Goal: Navigation & Orientation: Find specific page/section

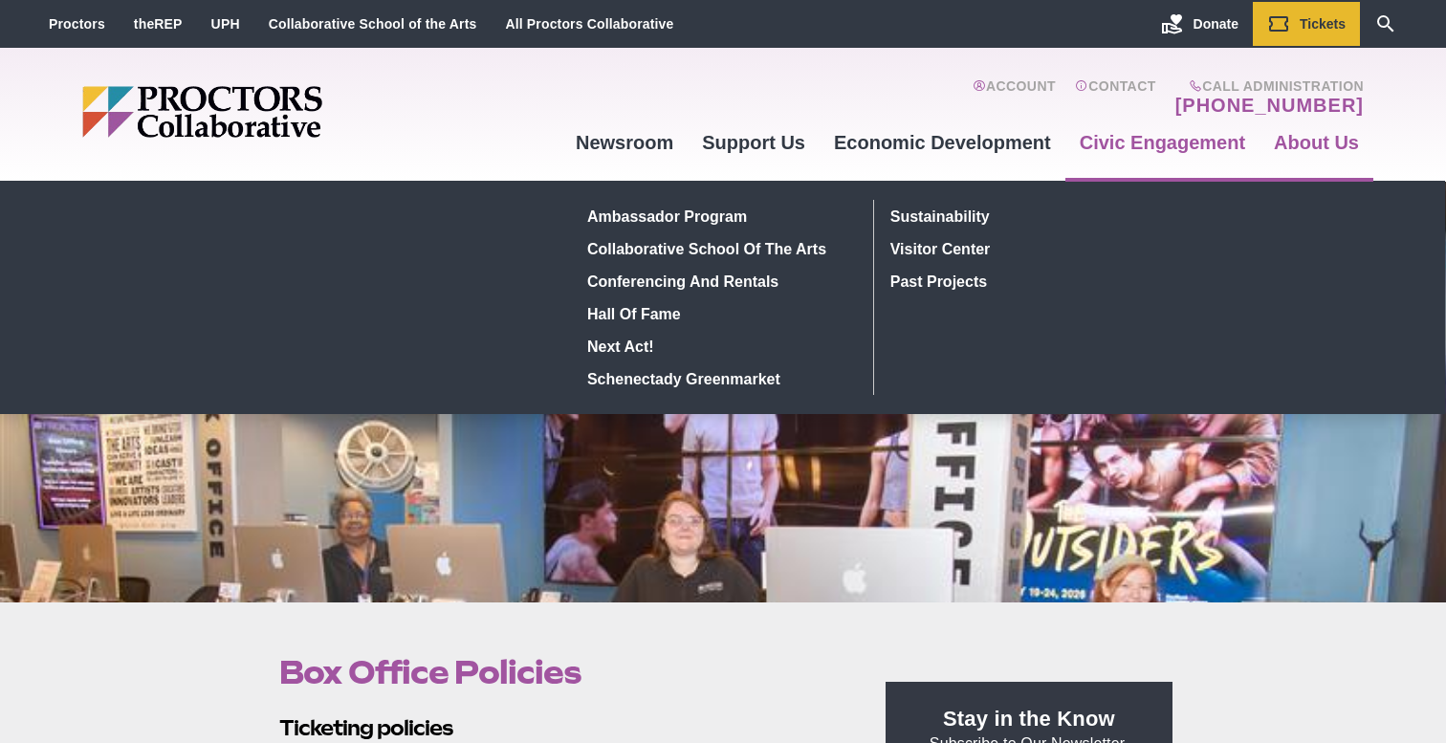
click at [1110, 140] on link "Civic Engagement" at bounding box center [1162, 143] width 194 height 52
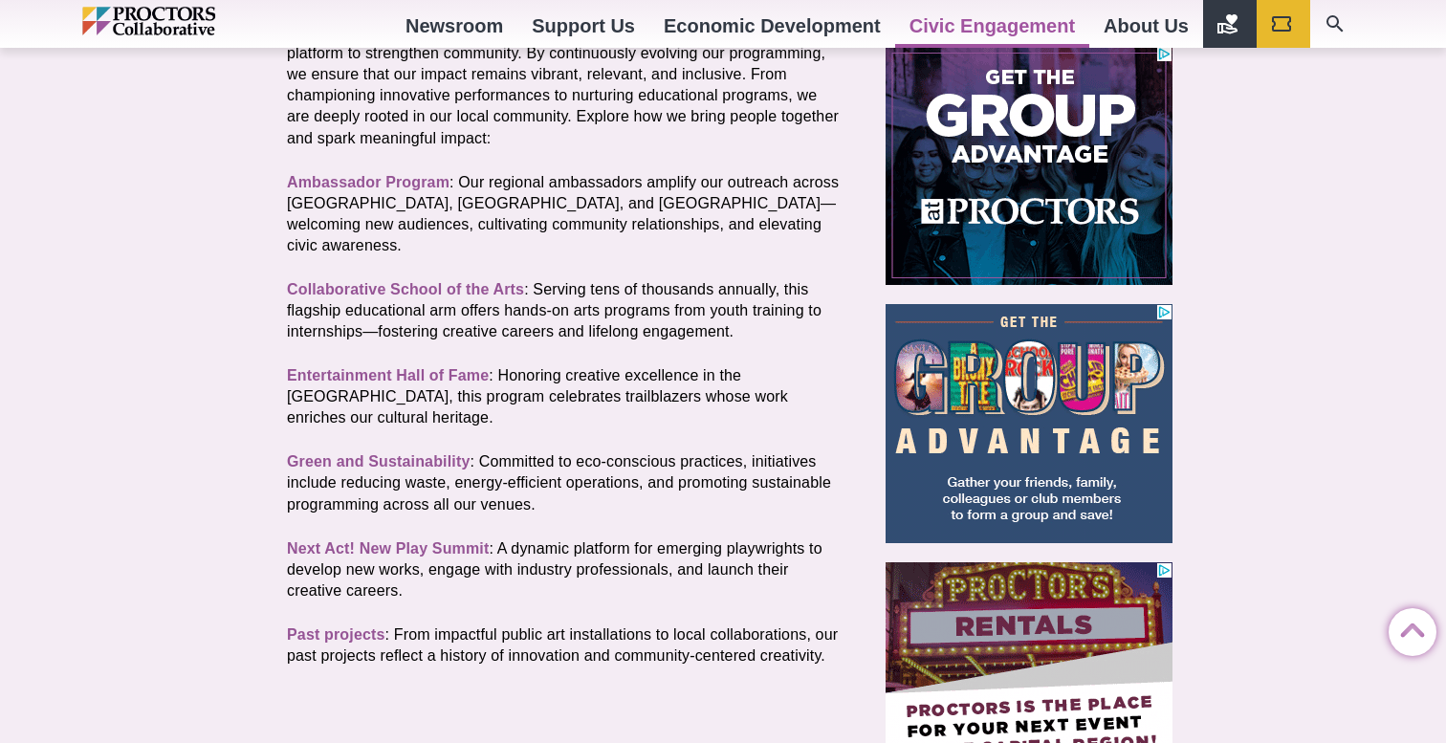
scroll to position [603, 0]
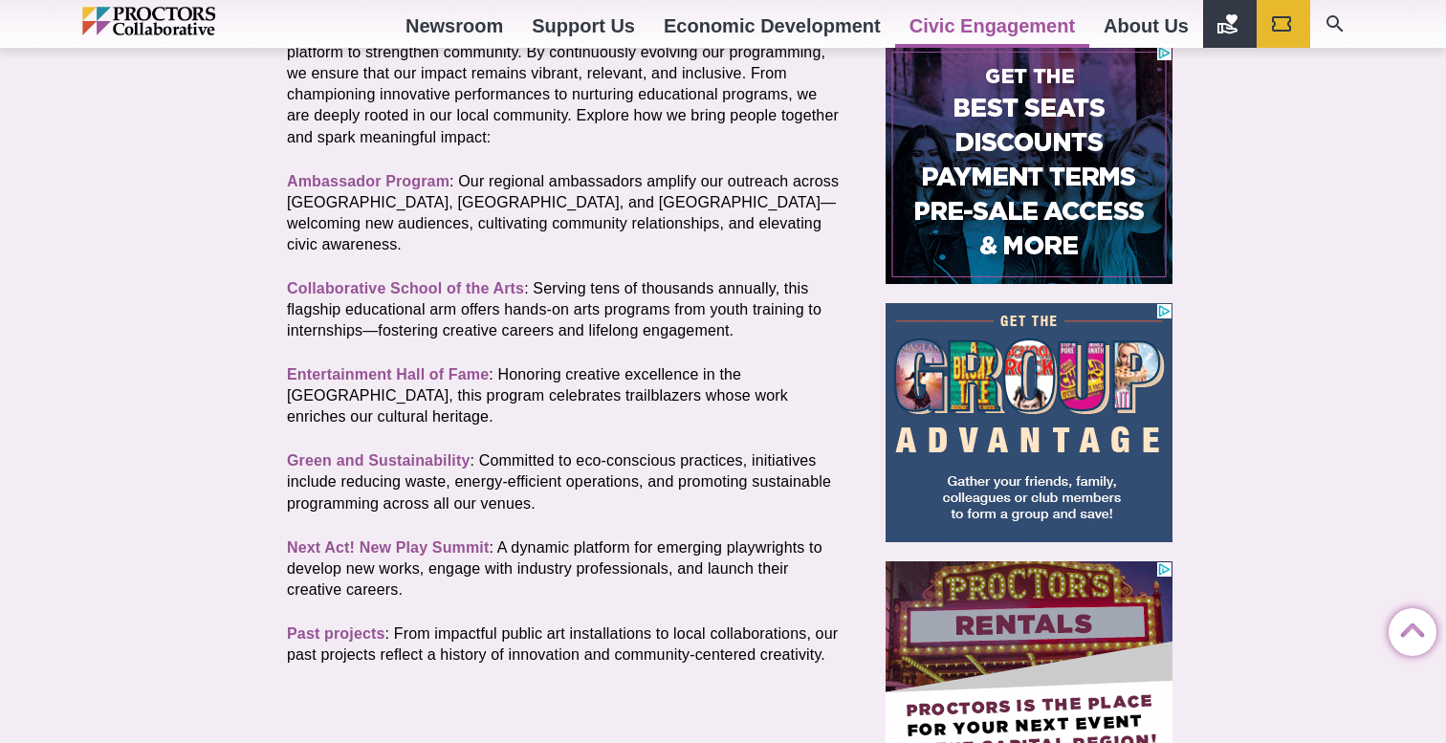
click at [58, 329] on div "Civic Engagement Posted 2017-02-08 by Proctors Web Team Our mission: Through ar…" at bounding box center [723, 658] width 1446 height 1318
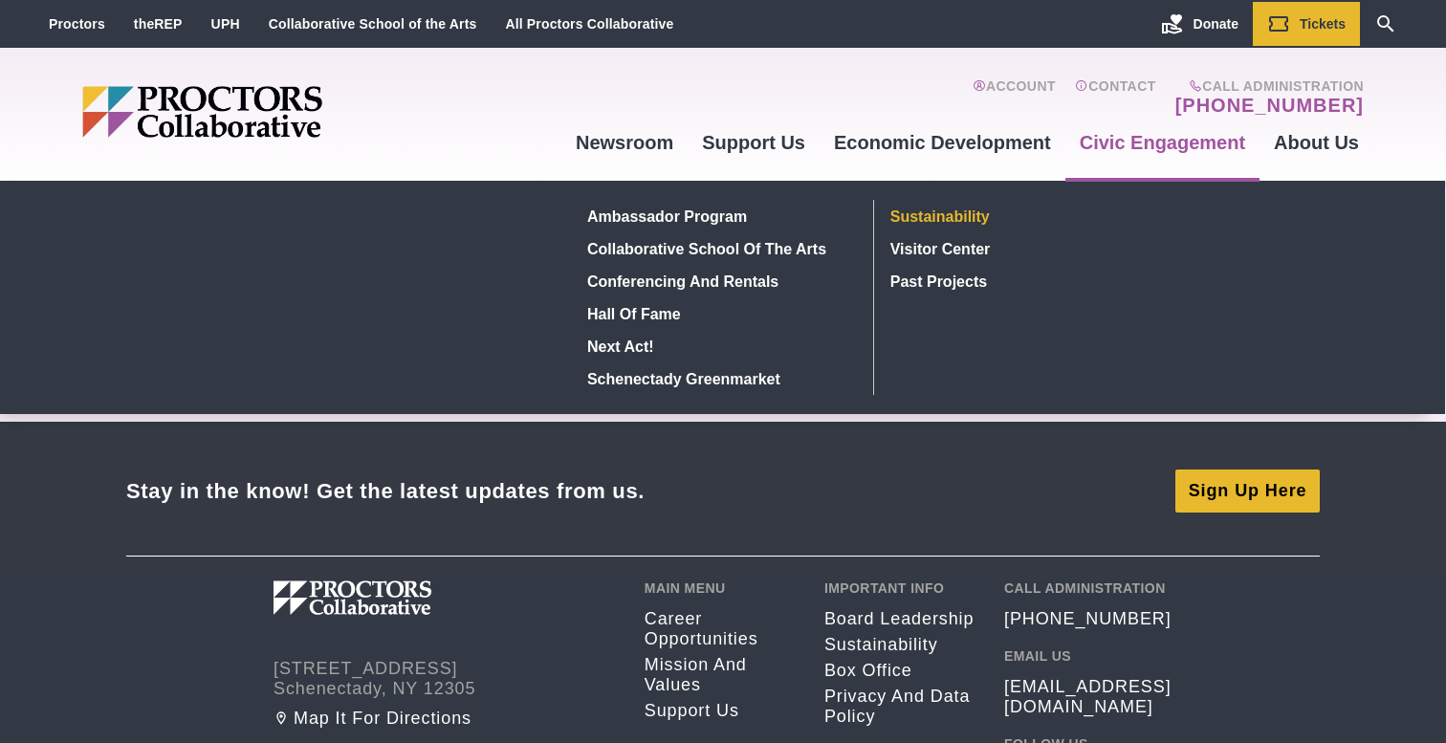
click at [948, 216] on link "Sustainability" at bounding box center [1022, 216] width 279 height 33
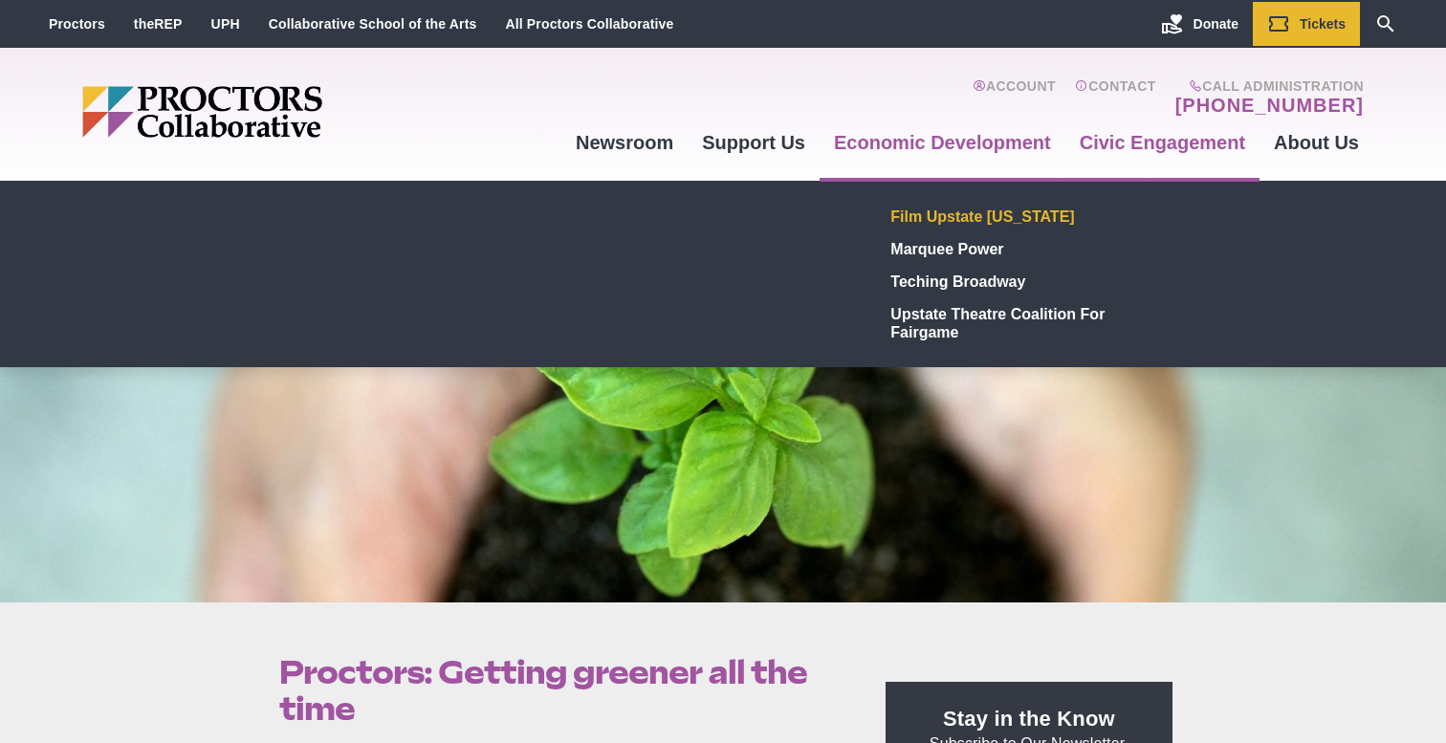
click at [988, 217] on link "Film Upstate [US_STATE]" at bounding box center [1023, 216] width 279 height 33
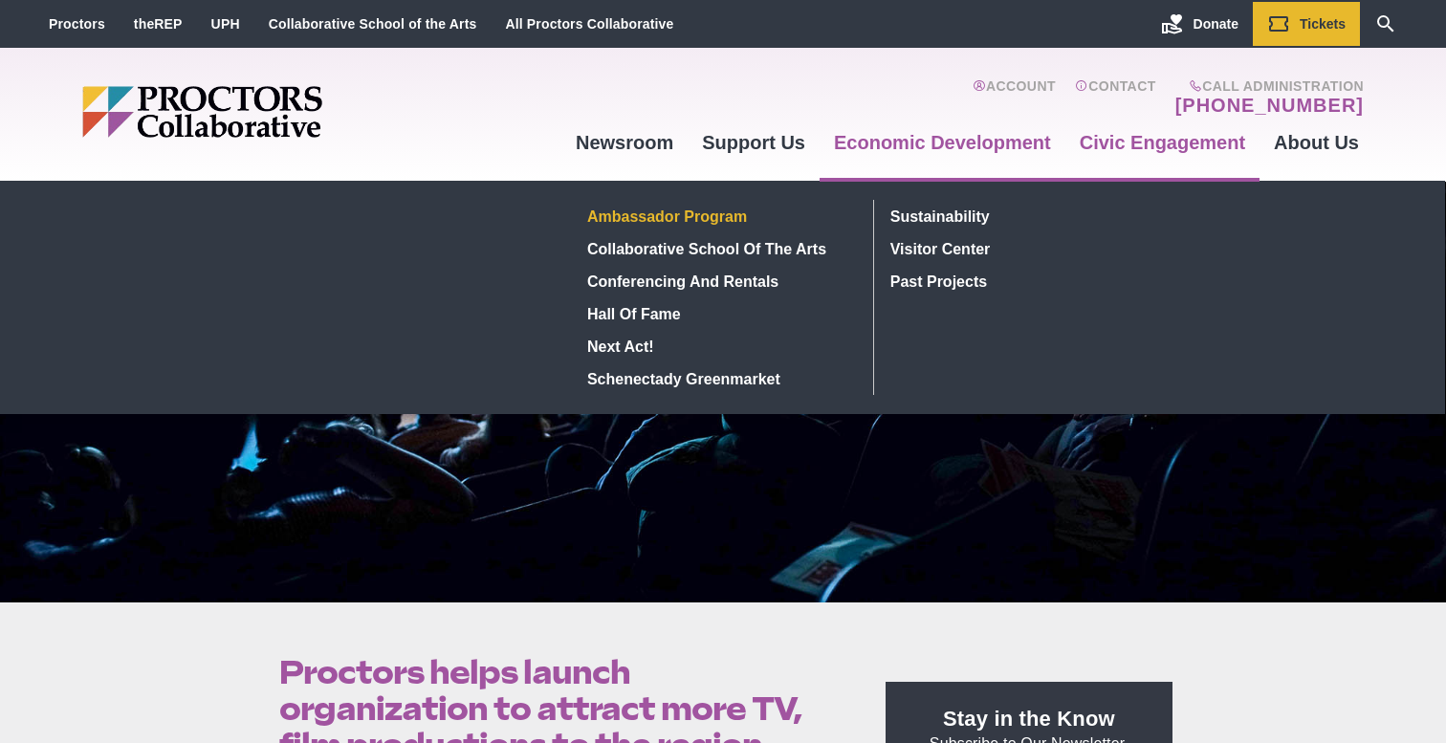
click at [735, 210] on link "Ambassador Program" at bounding box center [719, 216] width 278 height 33
